Goal: Navigation & Orientation: Find specific page/section

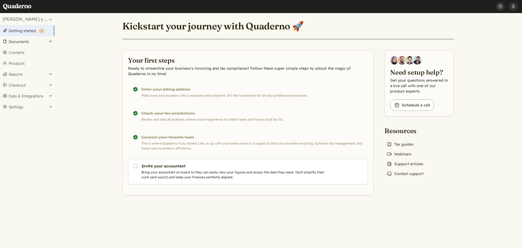
click at [11, 43] on button "Documents" at bounding box center [27, 41] width 54 height 11
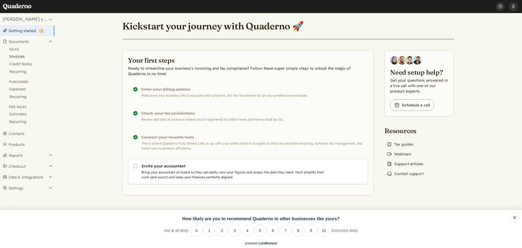
click at [13, 56] on link "Invoices" at bounding box center [27, 56] width 54 height 8
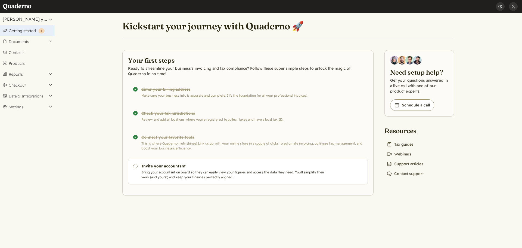
click at [37, 16] on button "[PERSON_NAME] y Amor" at bounding box center [27, 19] width 54 height 12
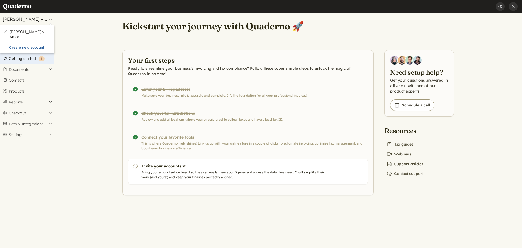
click at [36, 17] on button "[PERSON_NAME] y Amor" at bounding box center [27, 19] width 54 height 12
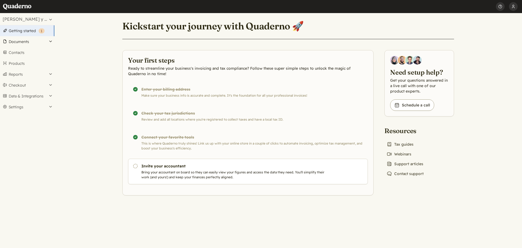
click at [13, 42] on button "Documents" at bounding box center [27, 41] width 54 height 11
click at [13, 57] on link "Invoices" at bounding box center [27, 56] width 54 height 8
click at [20, 42] on button "Documents" at bounding box center [27, 41] width 54 height 11
